Goal: Task Accomplishment & Management: Complete application form

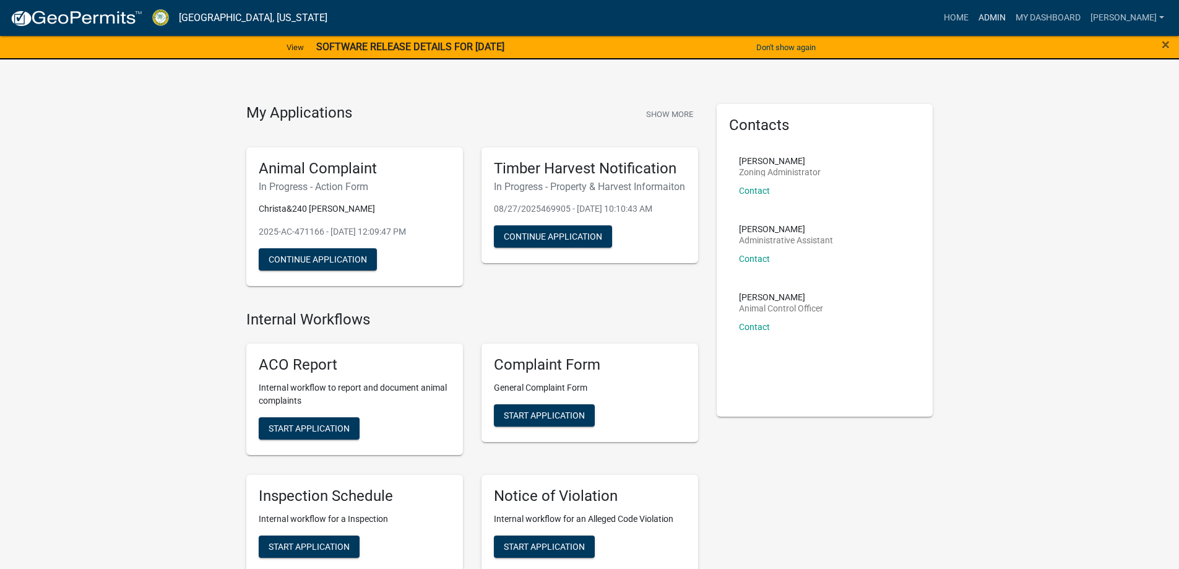
click at [989, 20] on link "Admin" at bounding box center [991, 18] width 37 height 24
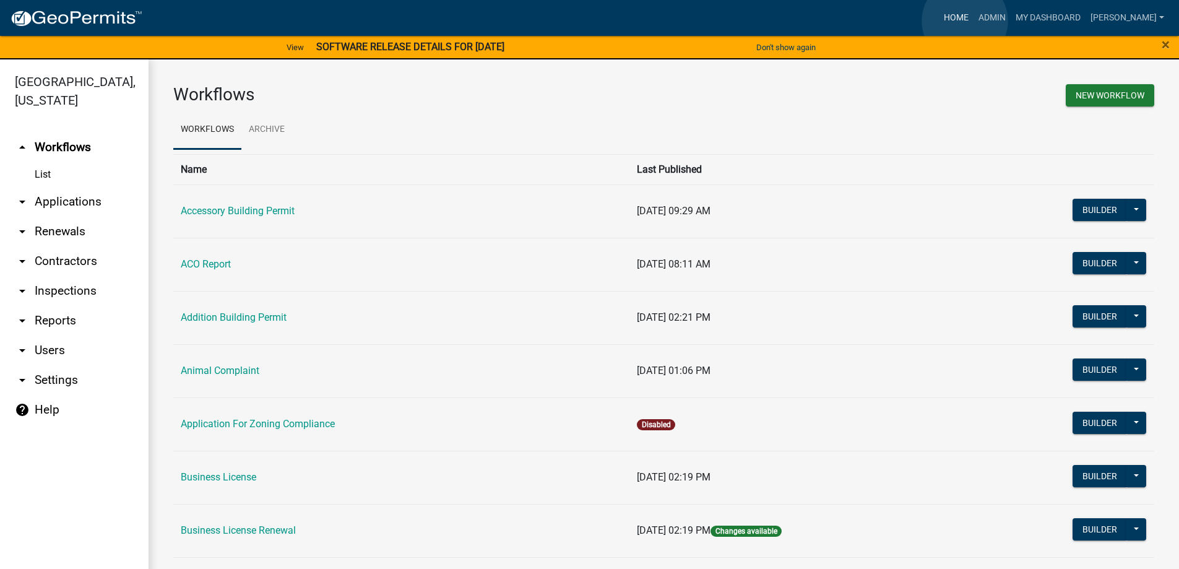
click at [965, 21] on link "Home" at bounding box center [956, 18] width 35 height 24
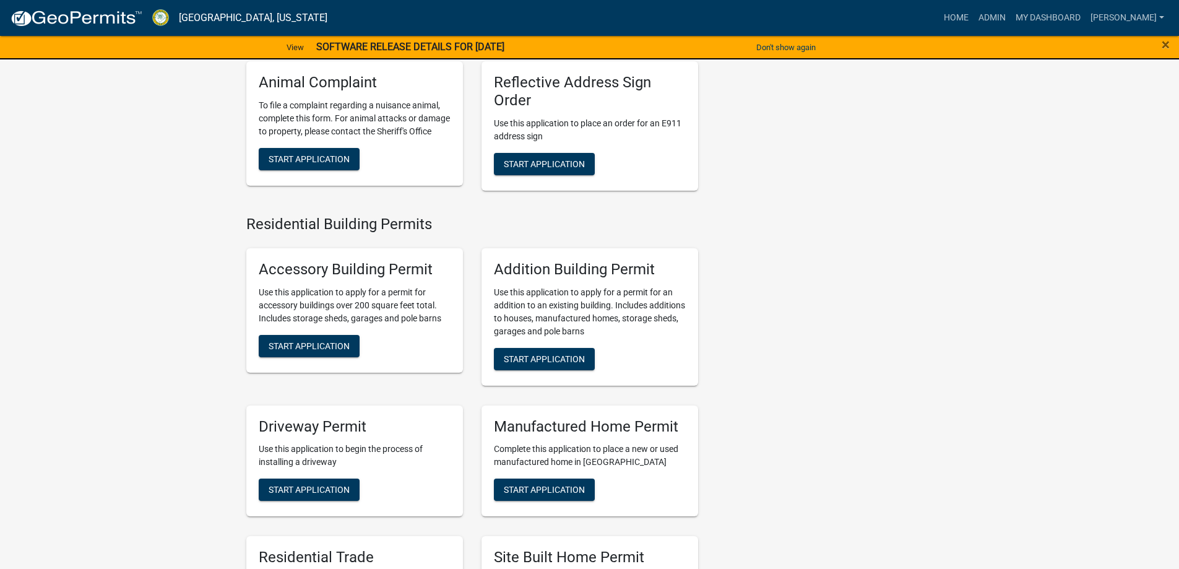
scroll to position [681, 0]
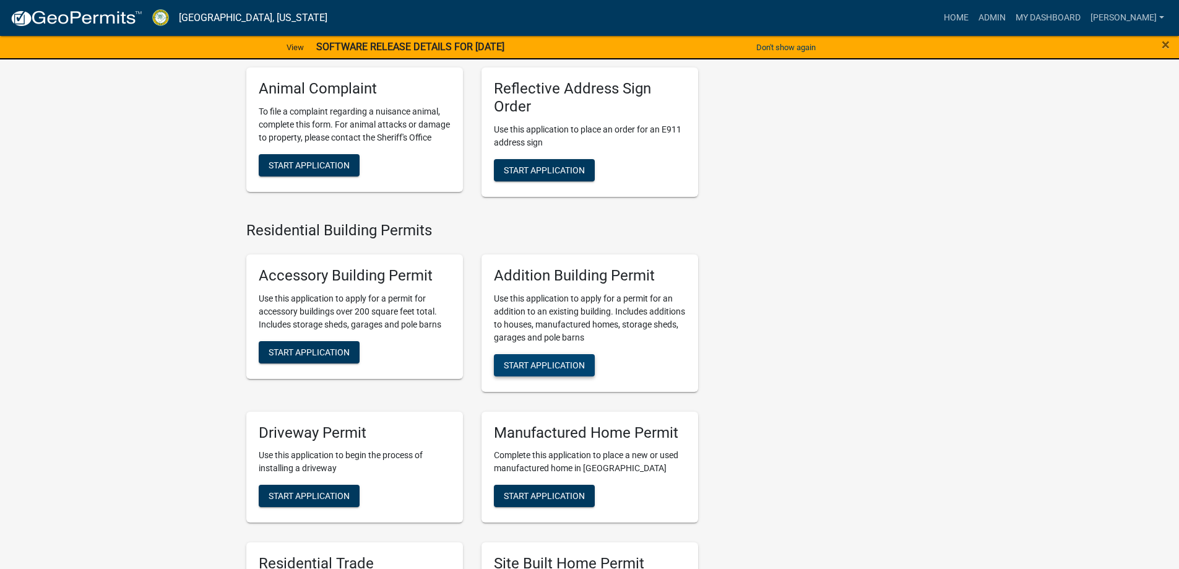
click at [572, 369] on span "Start Application" at bounding box center [544, 364] width 81 height 10
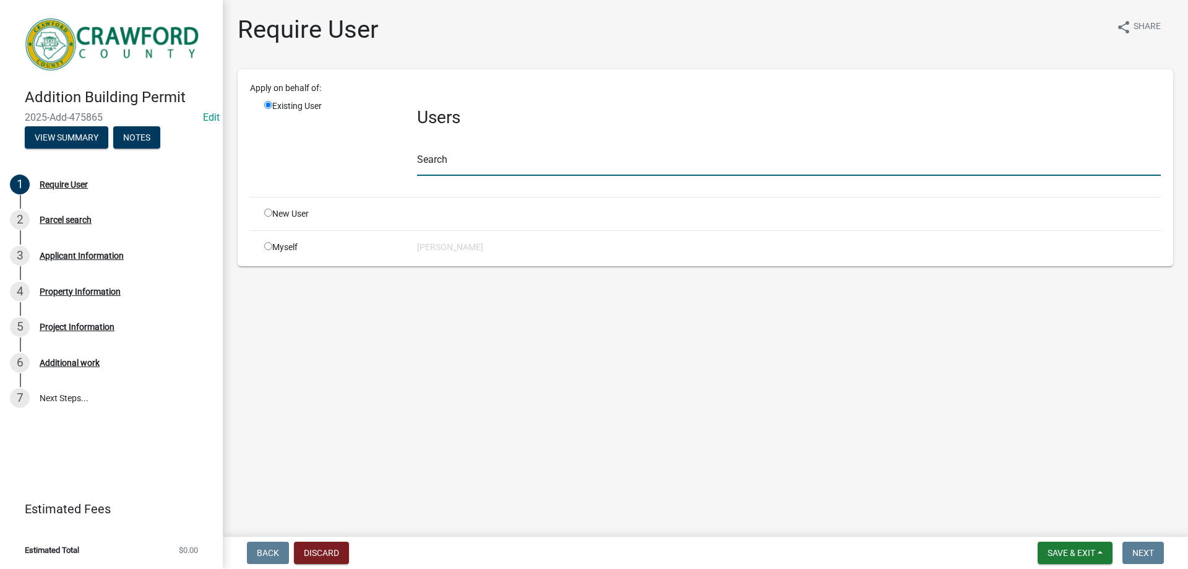
click at [429, 171] on input "text" at bounding box center [789, 162] width 744 height 25
click at [305, 218] on div "New User" at bounding box center [331, 213] width 153 height 13
click at [272, 215] on div "New User" at bounding box center [331, 213] width 153 height 13
click at [268, 215] on input "radio" at bounding box center [268, 213] width 8 height 8
radio input "true"
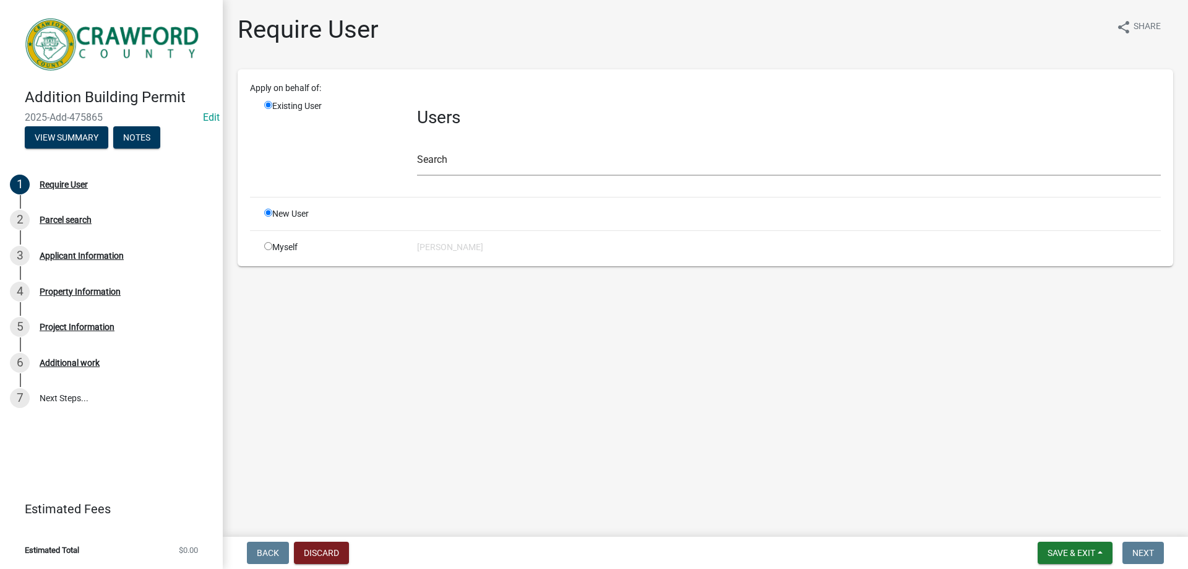
radio input "false"
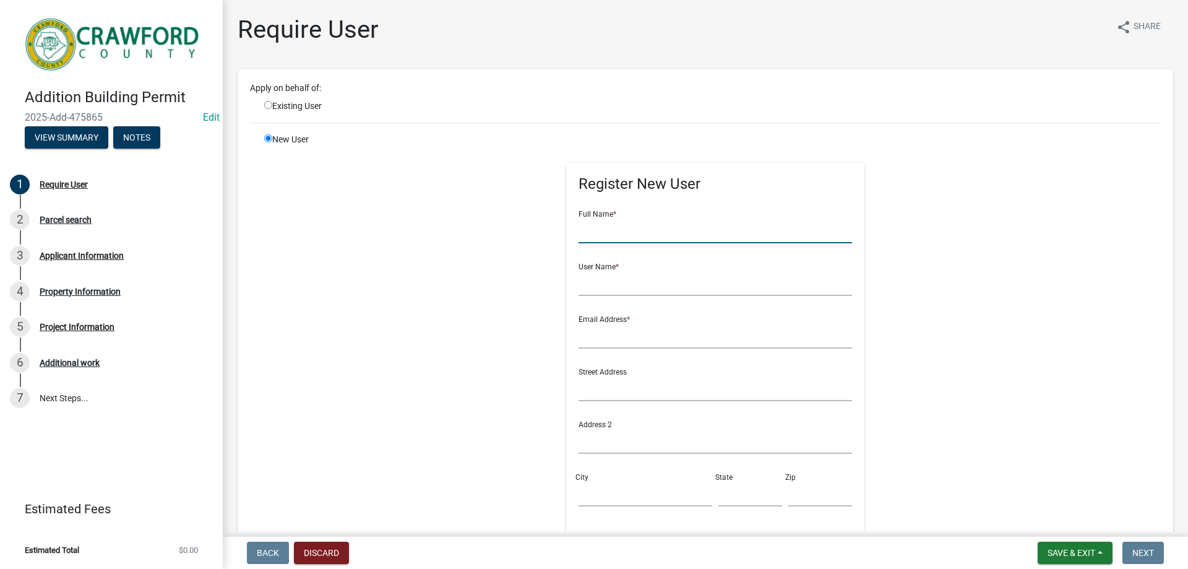
click at [708, 228] on input "text" at bounding box center [716, 230] width 274 height 25
type input "[PERSON_NAME]"
click at [645, 269] on div "User Name *" at bounding box center [716, 274] width 274 height 43
click at [645, 275] on input "text" at bounding box center [716, 282] width 274 height 25
type input "[PERSON_NAME]"
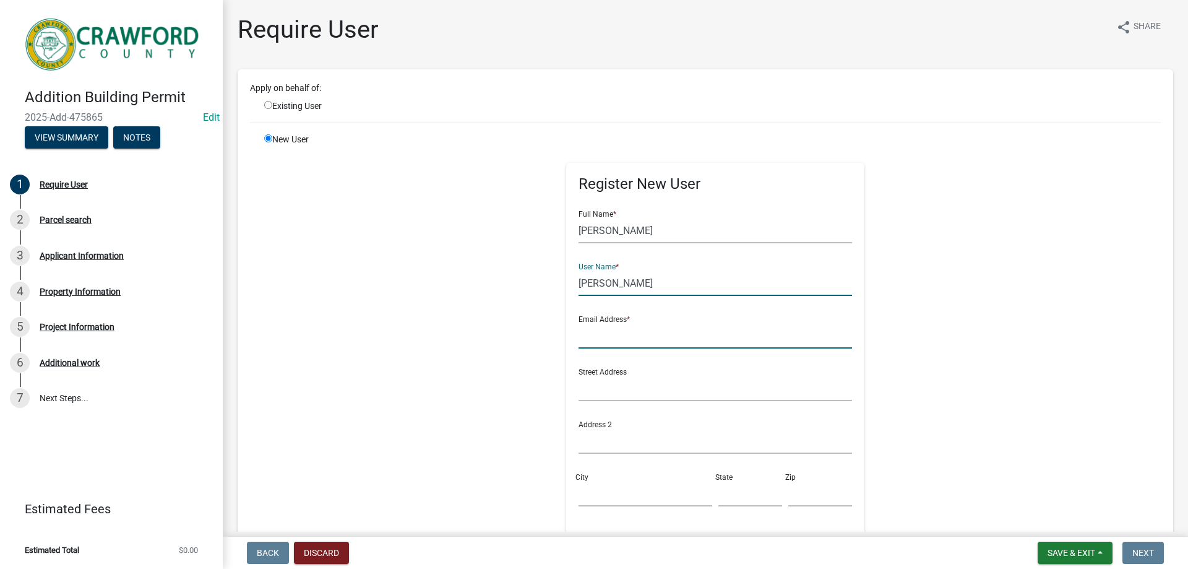
click at [629, 332] on input "text" at bounding box center [716, 335] width 274 height 25
type input "[EMAIL_ADDRESS][DOMAIN_NAME]"
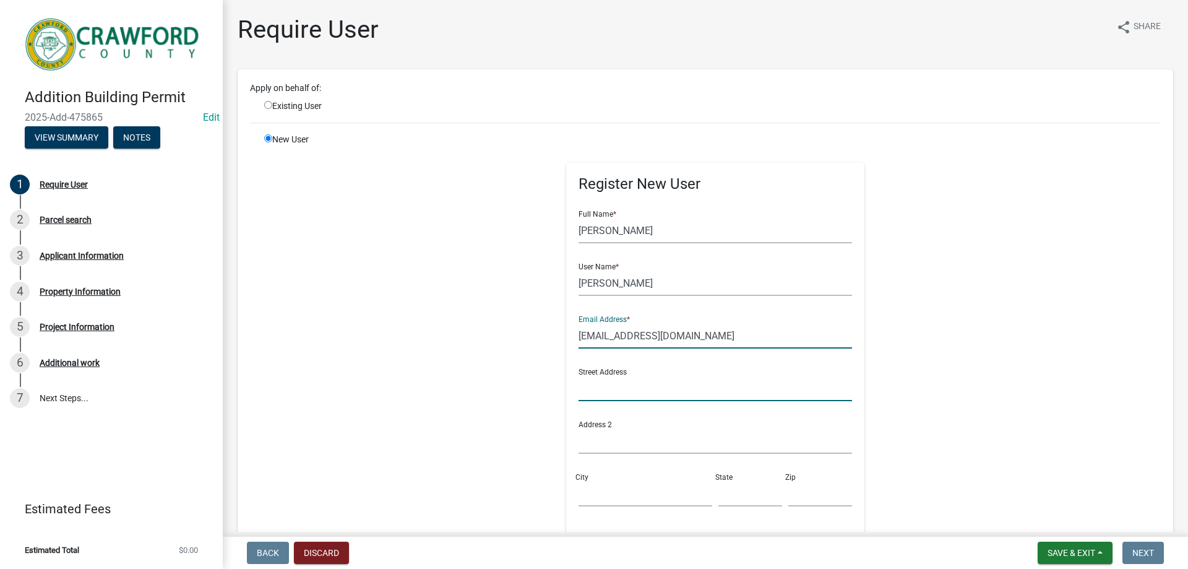
click at [639, 391] on input "text" at bounding box center [716, 388] width 274 height 25
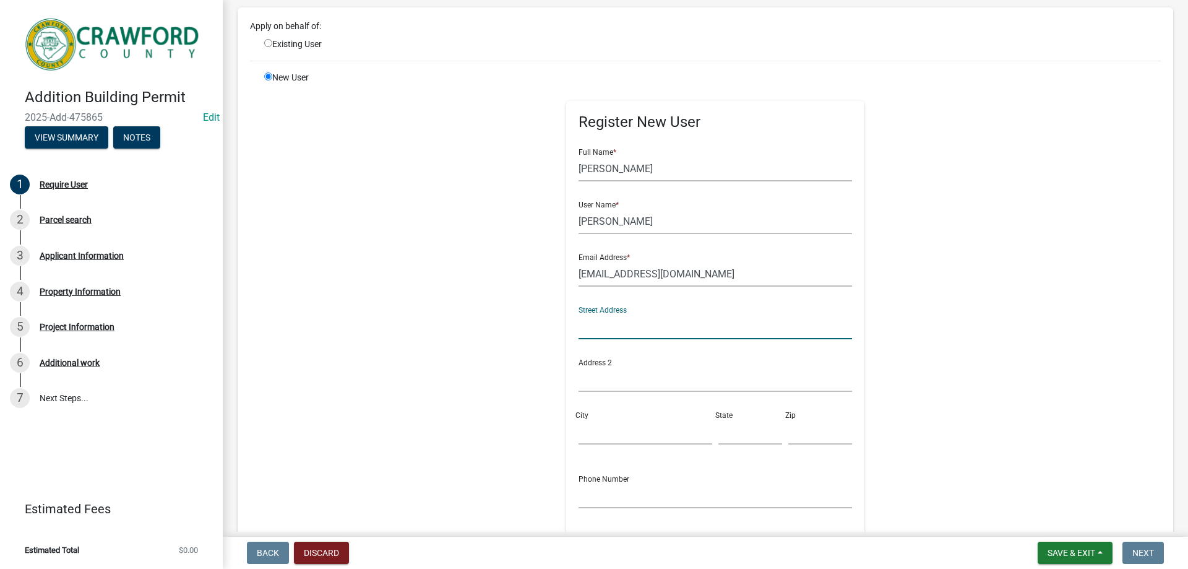
scroll to position [252, 0]
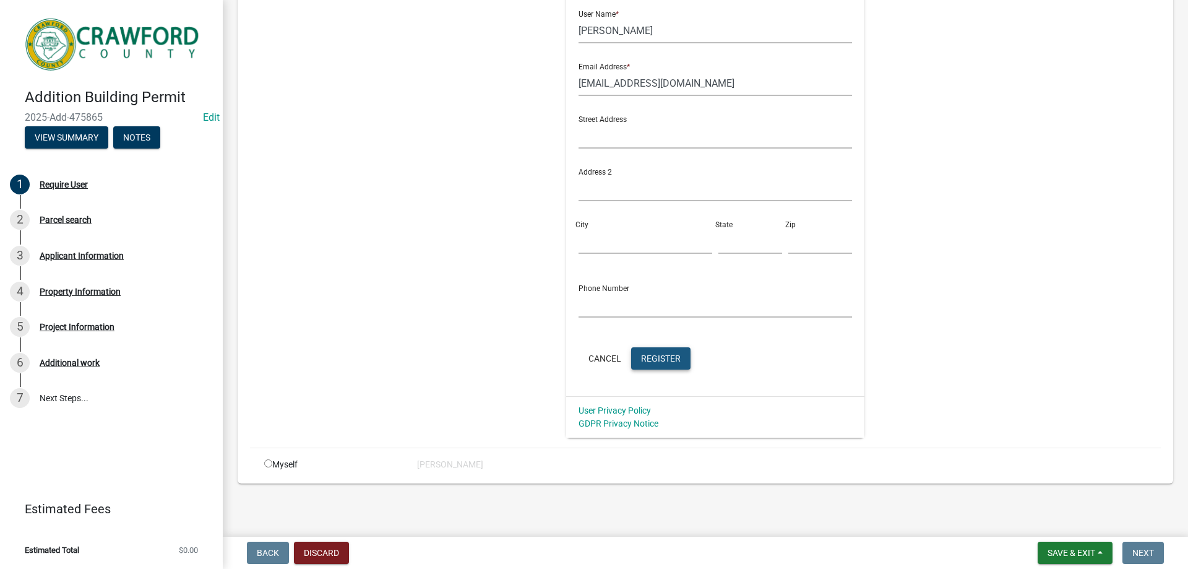
click at [656, 358] on span "Register" at bounding box center [661, 358] width 40 height 10
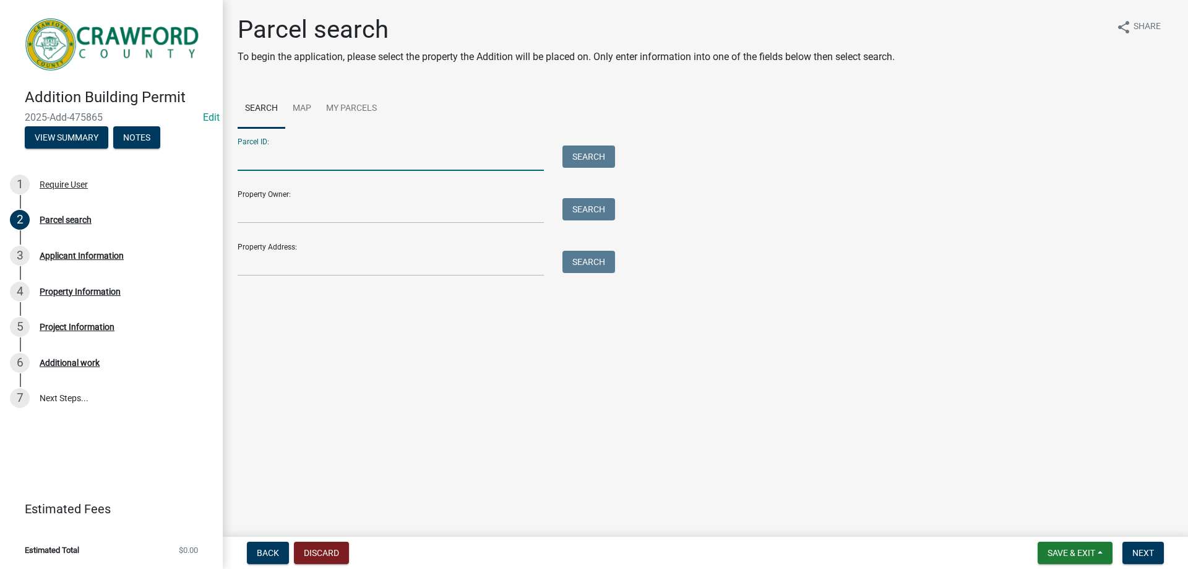
click at [283, 158] on input "Parcel ID:" at bounding box center [391, 157] width 306 height 25
click at [253, 246] on div "Property Address: Search" at bounding box center [423, 254] width 371 height 43
click at [255, 257] on input "Property Address:" at bounding box center [391, 263] width 306 height 25
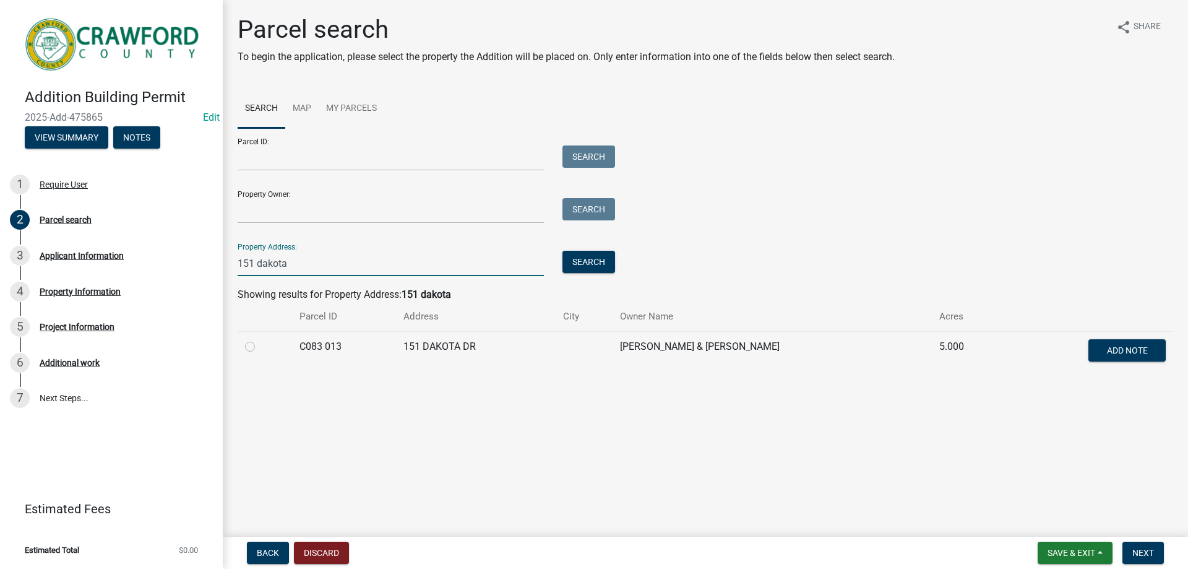
type input "151 dakota"
click at [264, 341] on div at bounding box center [265, 346] width 40 height 15
click at [244, 348] on td at bounding box center [265, 351] width 54 height 41
drag, startPoint x: 251, startPoint y: 348, endPoint x: 290, endPoint y: 350, distance: 38.4
click at [260, 339] on label at bounding box center [260, 339] width 0 height 0
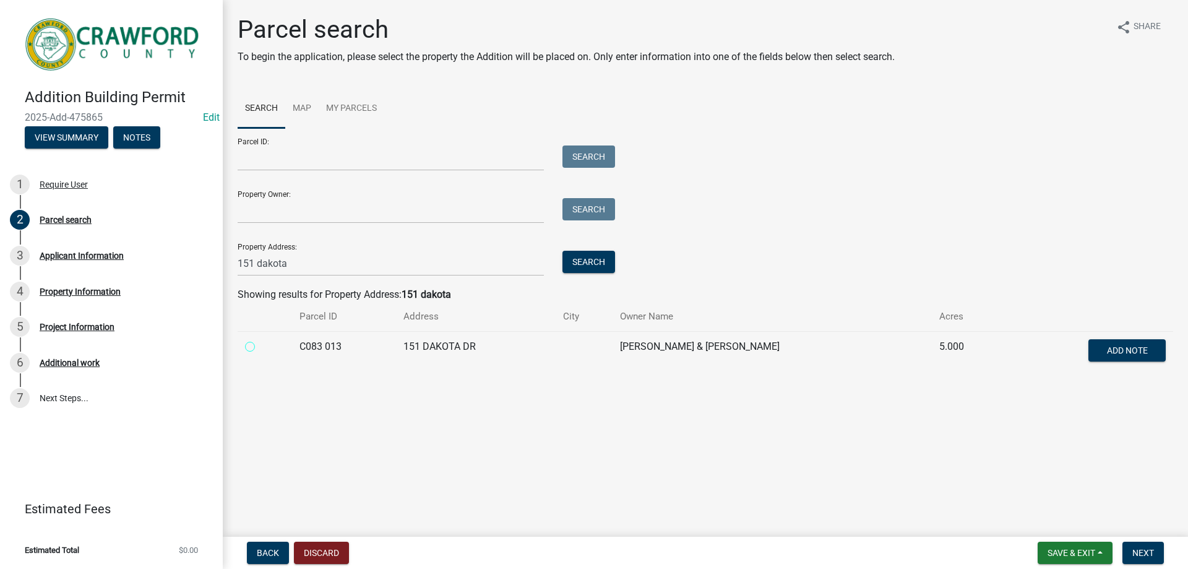
click at [260, 347] on 013 "radio" at bounding box center [264, 343] width 8 height 8
radio 013 "true"
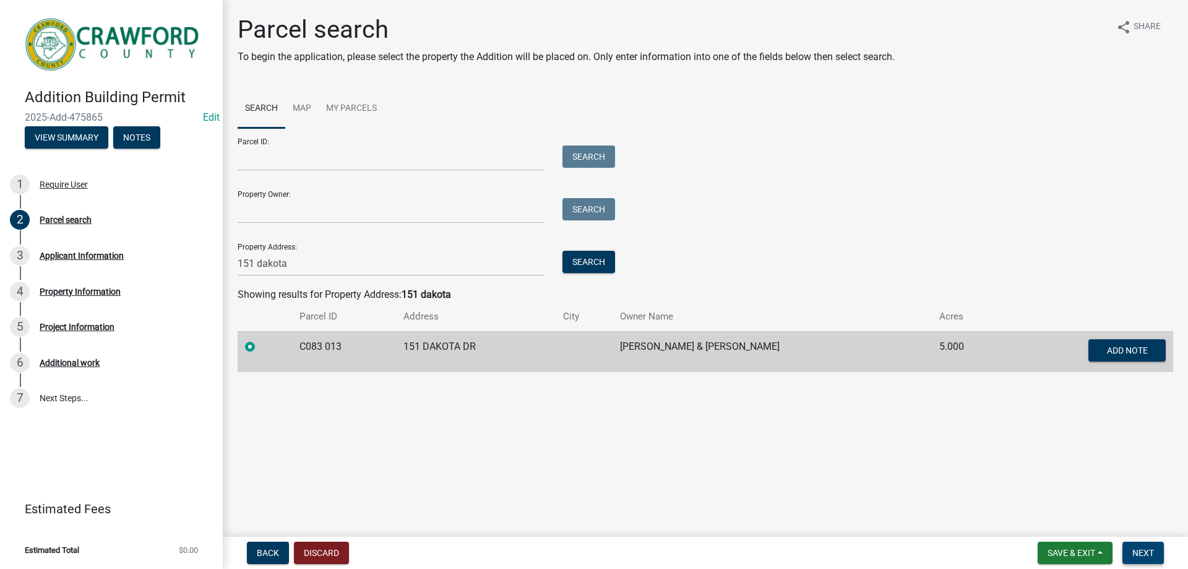
click at [1153, 554] on span "Next" at bounding box center [1143, 553] width 22 height 10
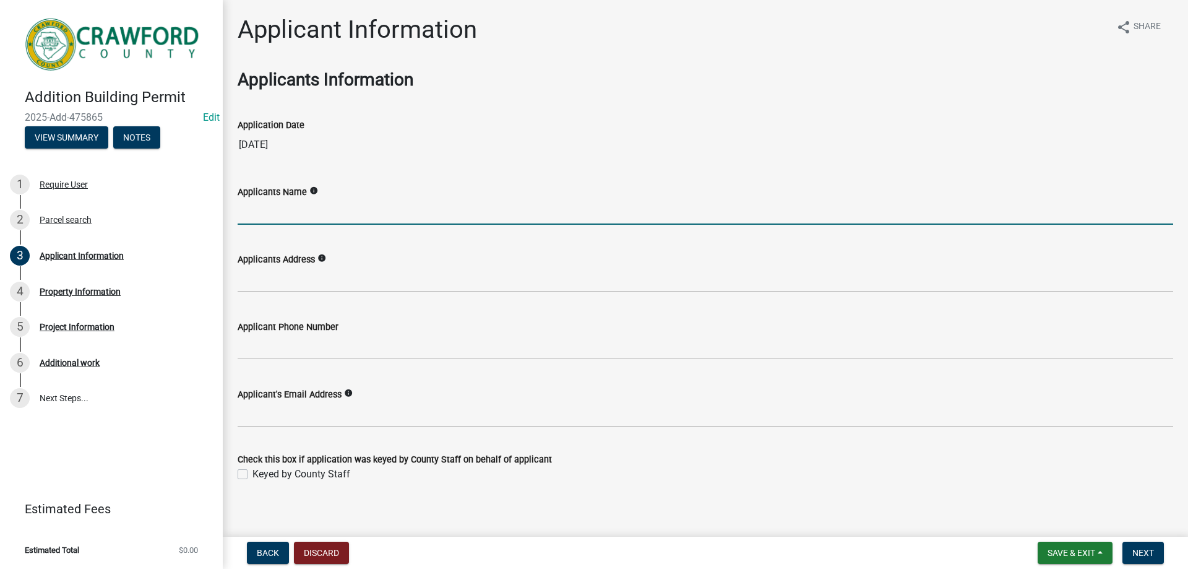
click at [363, 215] on input "Applicants Name" at bounding box center [706, 211] width 936 height 25
type input "[PERSON_NAME]"
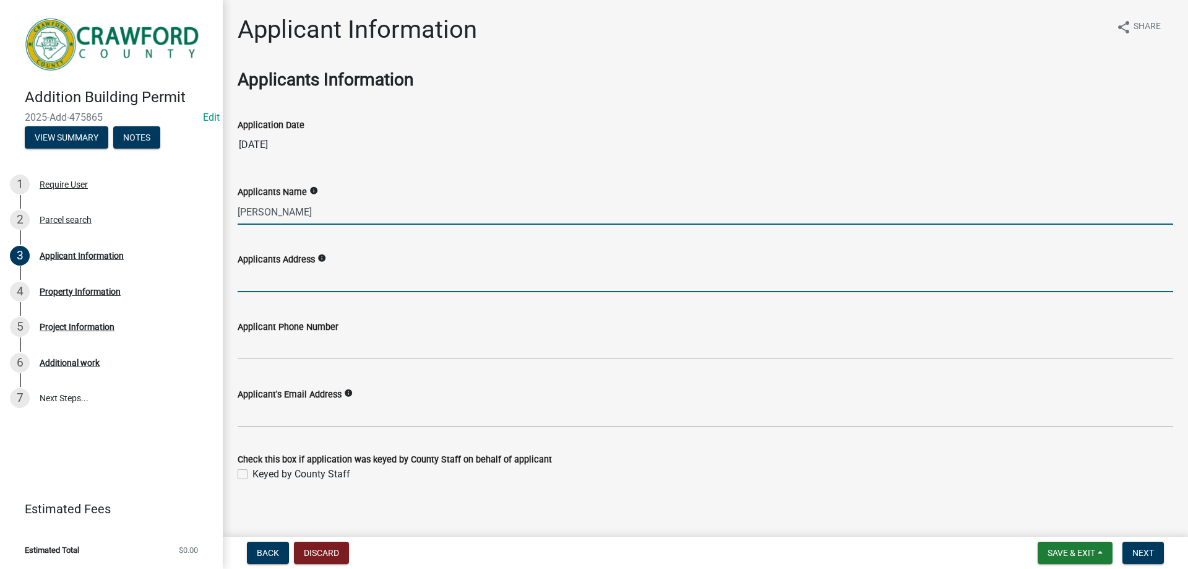
click at [340, 276] on input "Applicants Address" at bounding box center [706, 279] width 936 height 25
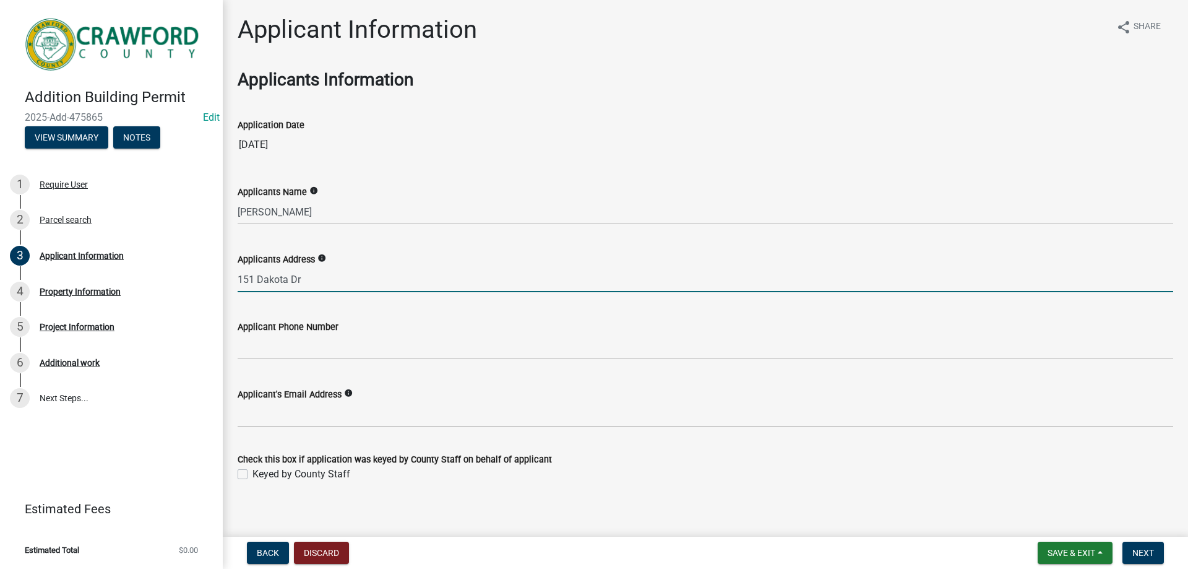
type input "151 Dakota Dr"
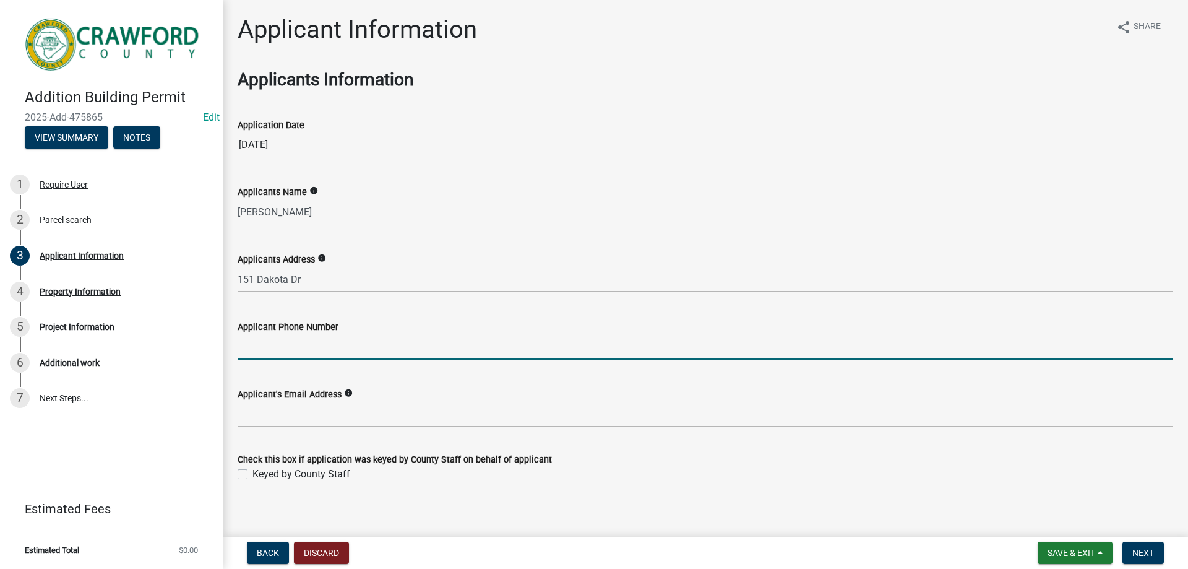
click at [333, 352] on input "Applicant Phone Number" at bounding box center [706, 346] width 936 height 25
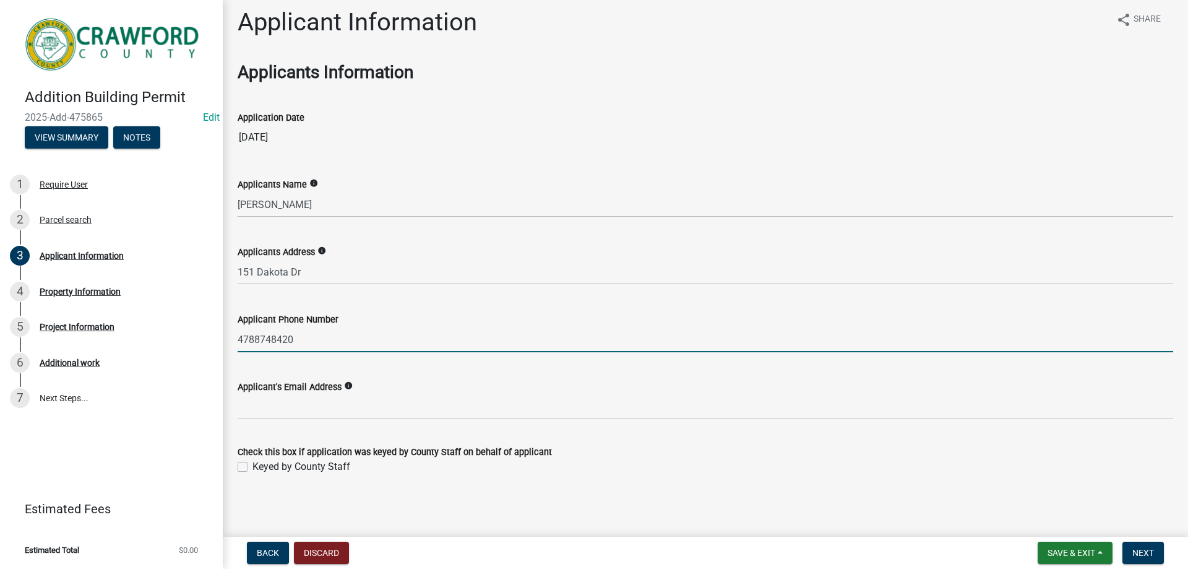
scroll to position [9, 0]
type input "4788748420"
click at [252, 462] on label "Keyed by County Staff" at bounding box center [301, 464] width 98 height 15
click at [252, 462] on input "Keyed by County Staff" at bounding box center [256, 461] width 8 height 8
checkbox input "true"
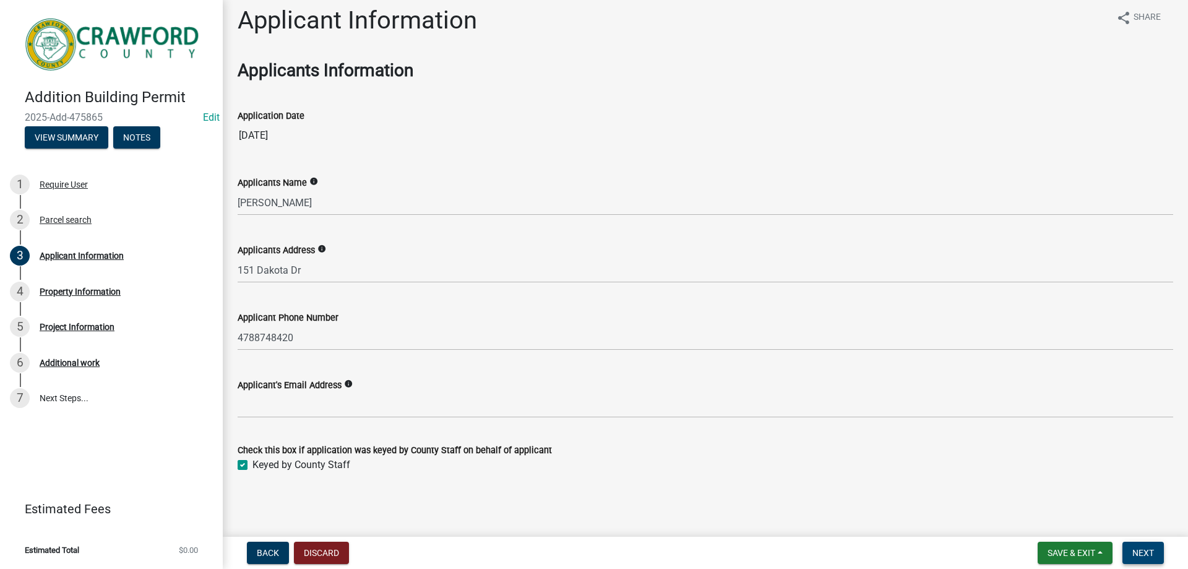
click at [1140, 548] on span "Next" at bounding box center [1143, 553] width 22 height 10
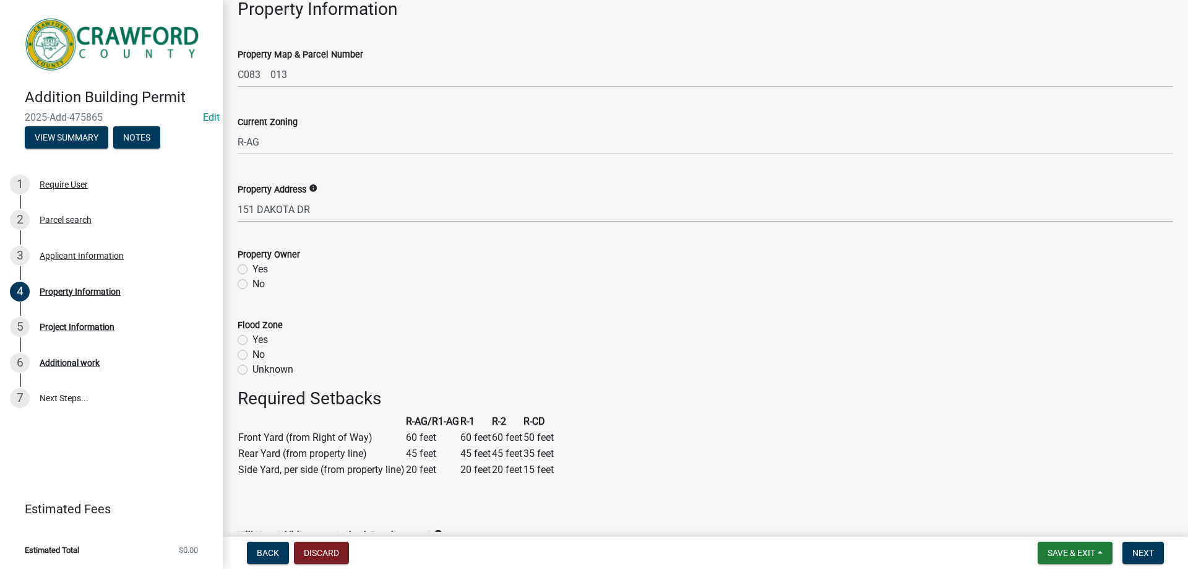
scroll to position [124, 0]
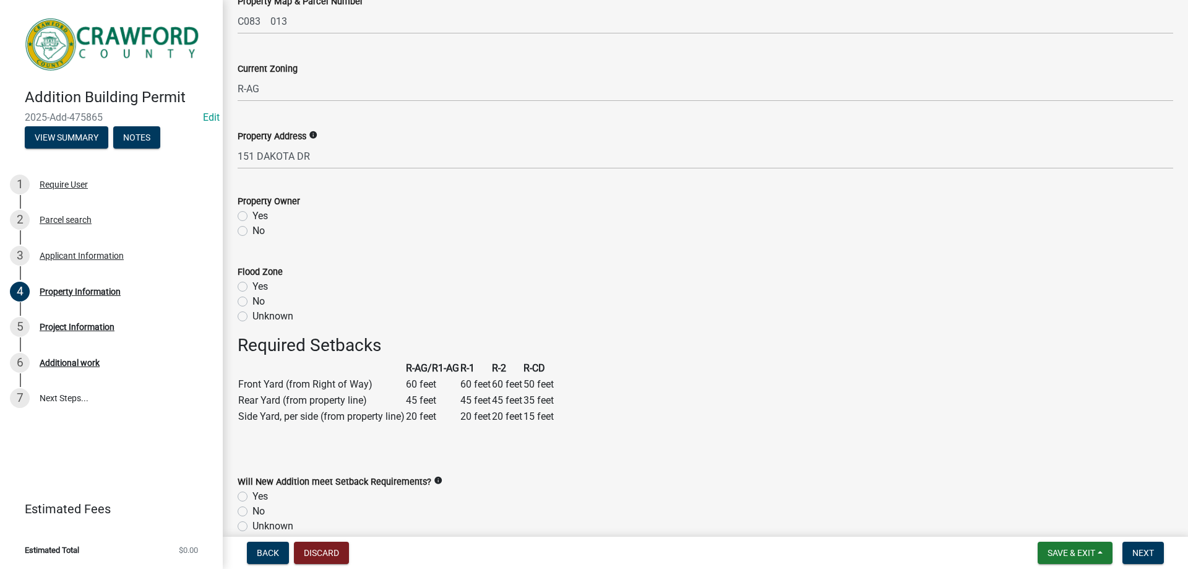
click at [252, 217] on label "Yes" at bounding box center [259, 216] width 15 height 15
click at [252, 217] on input "Yes" at bounding box center [256, 213] width 8 height 8
radio input "true"
click at [252, 299] on label "No" at bounding box center [258, 301] width 12 height 15
click at [252, 299] on input "No" at bounding box center [256, 298] width 8 height 8
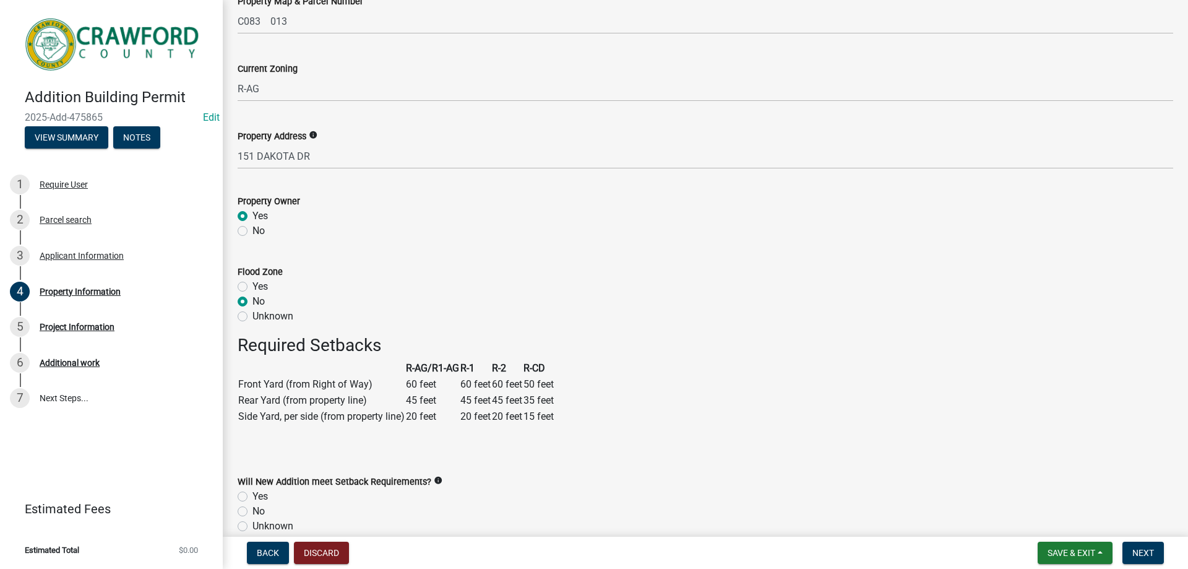
radio input "true"
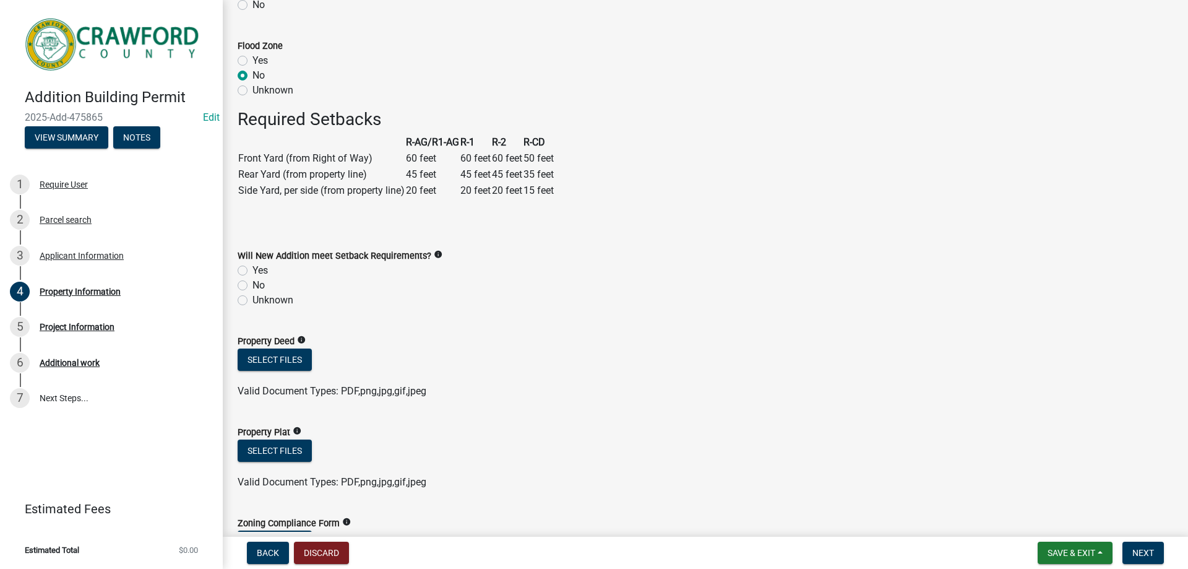
scroll to position [371, 0]
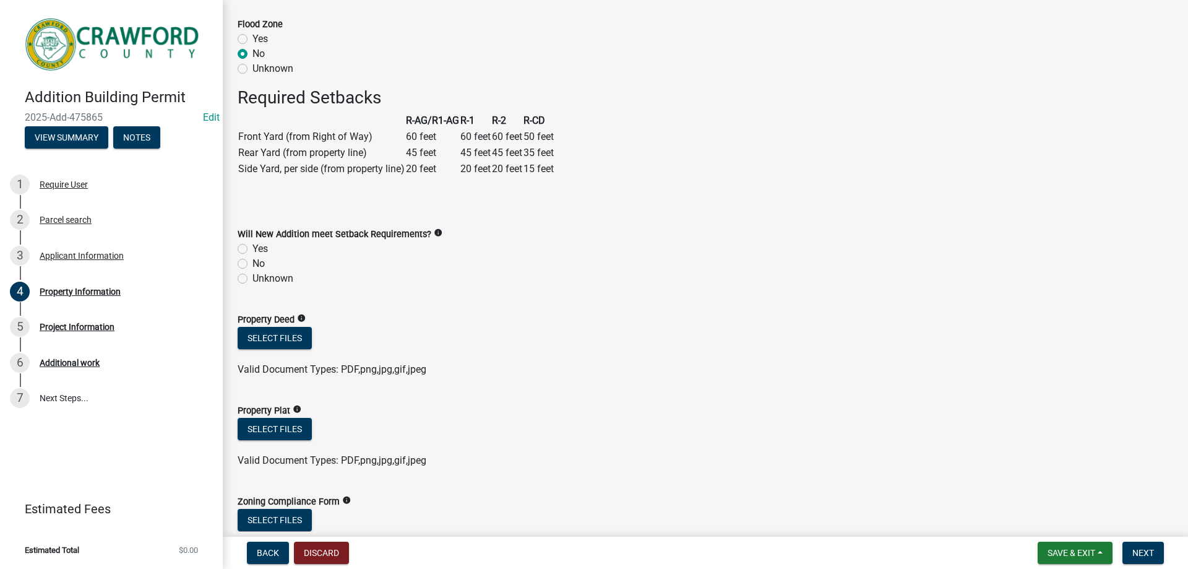
click at [252, 248] on label "Yes" at bounding box center [259, 248] width 15 height 15
click at [252, 248] on input "Yes" at bounding box center [256, 245] width 8 height 8
radio input "true"
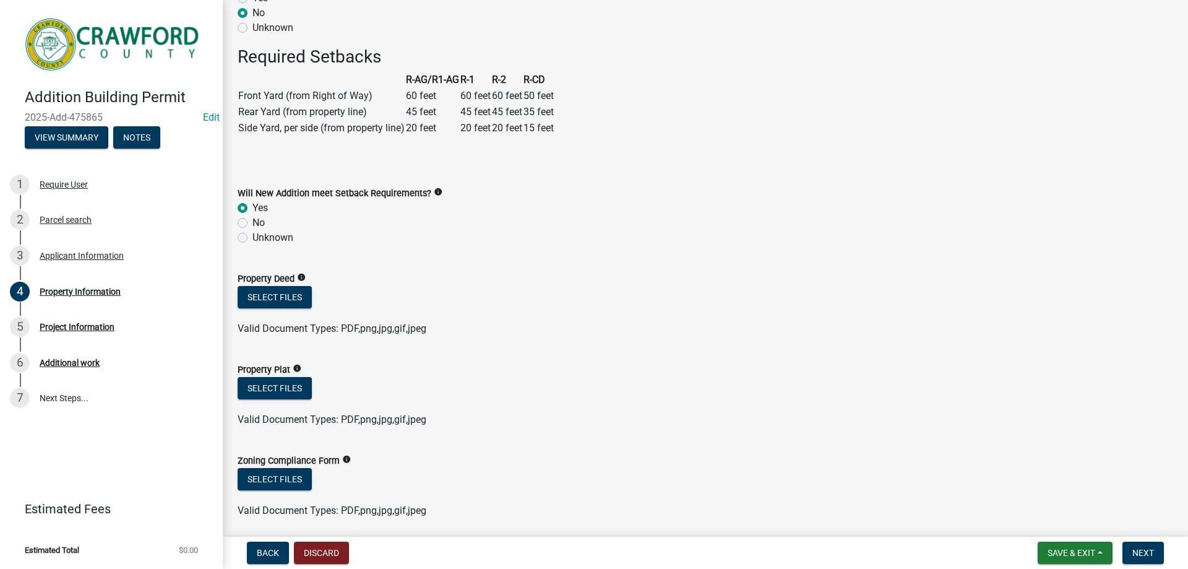
scroll to position [458, 0]
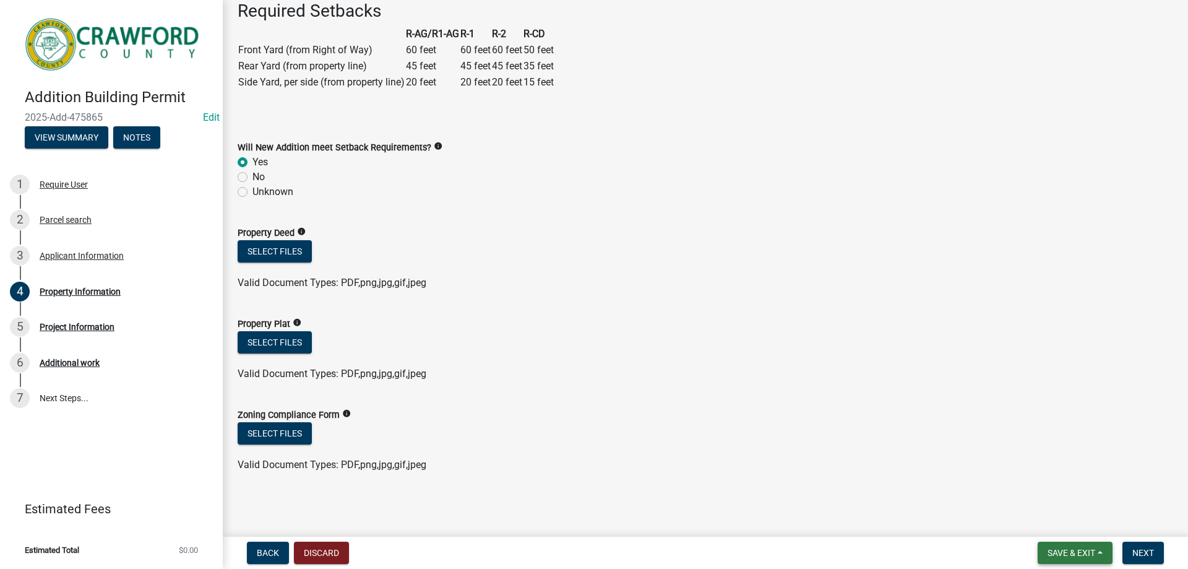
click at [1048, 553] on span "Save & Exit" at bounding box center [1072, 553] width 48 height 10
click at [1063, 516] on button "Save & Exit" at bounding box center [1063, 521] width 99 height 30
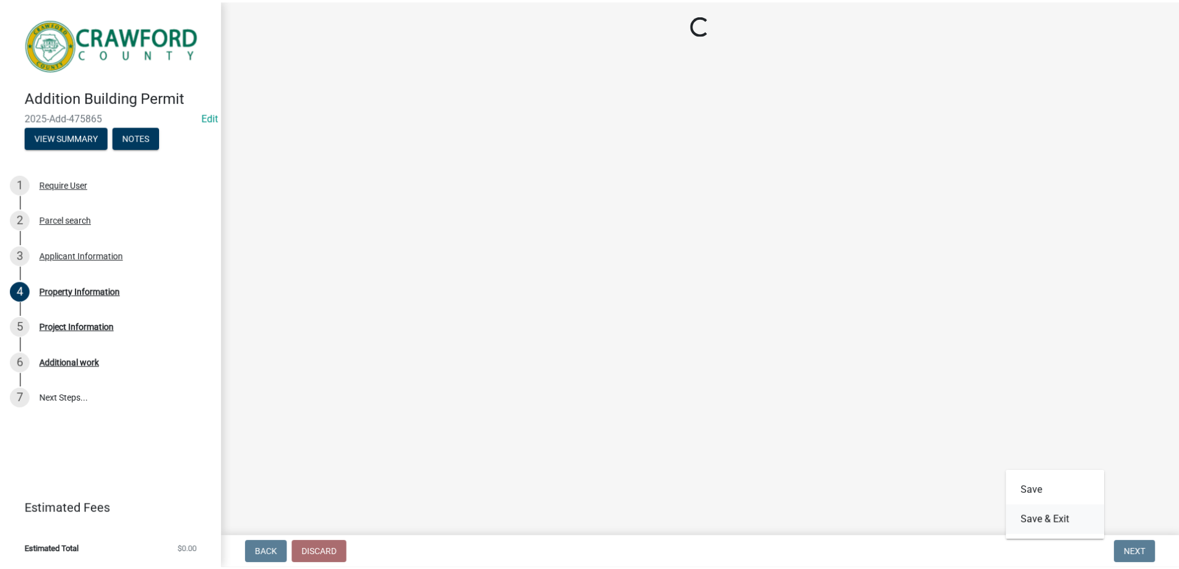
scroll to position [0, 0]
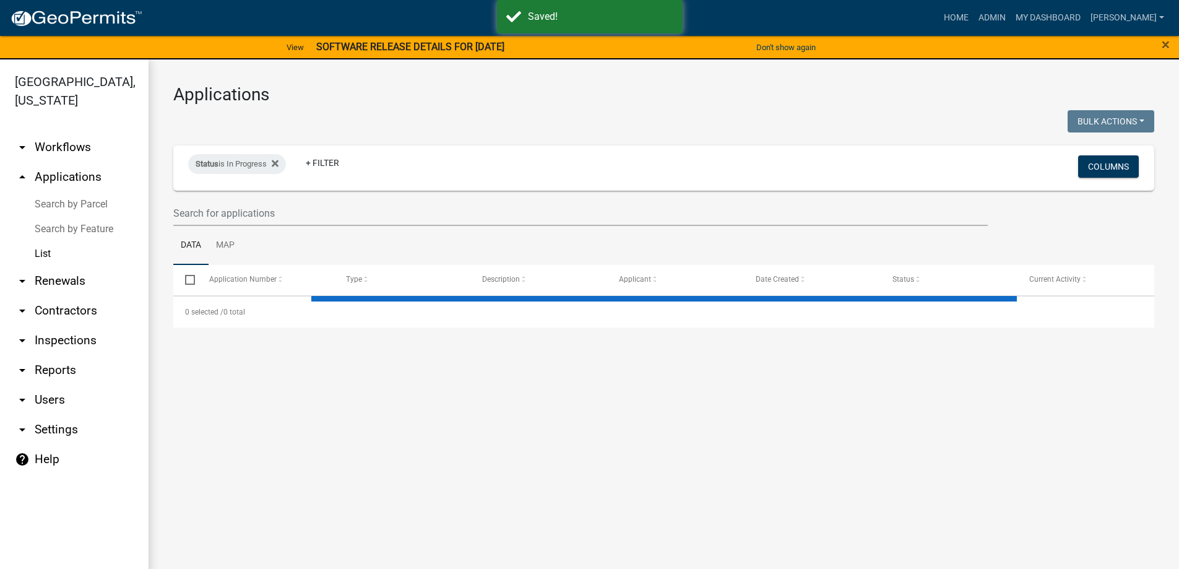
select select "3: 100"
